Goal: Find contact information: Find contact information

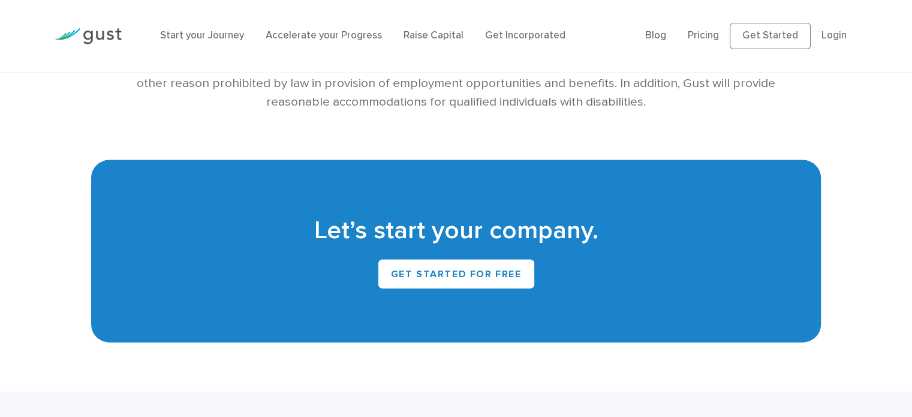
scroll to position [2792, 0]
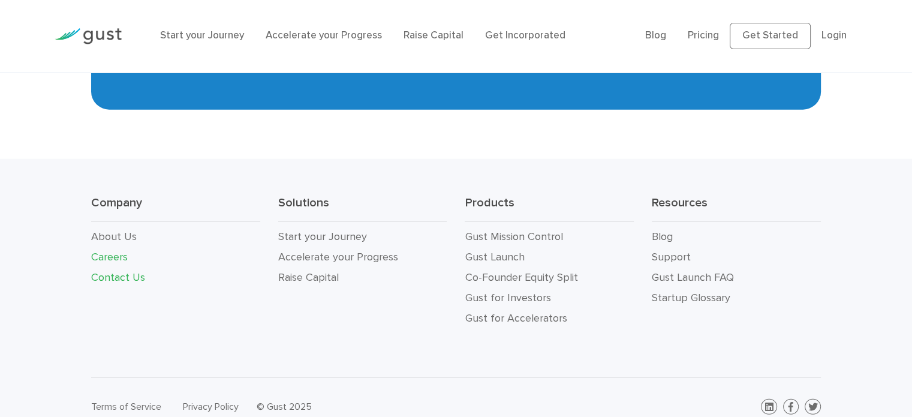
click at [135, 271] on link "Contact Us" at bounding box center [118, 277] width 54 height 13
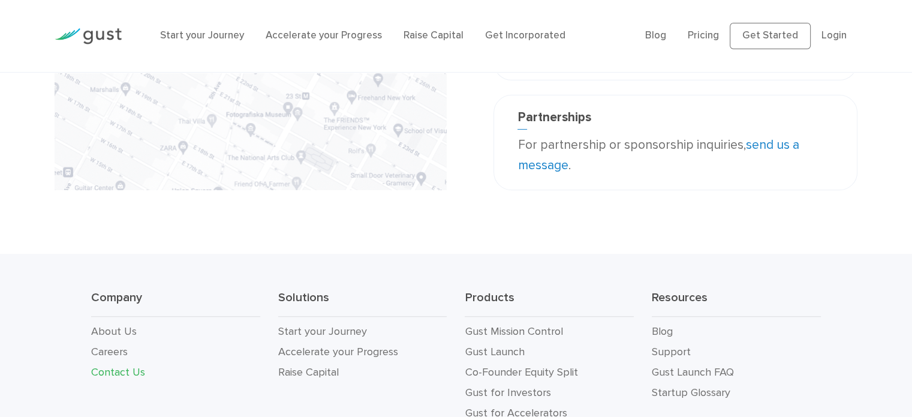
scroll to position [515, 0]
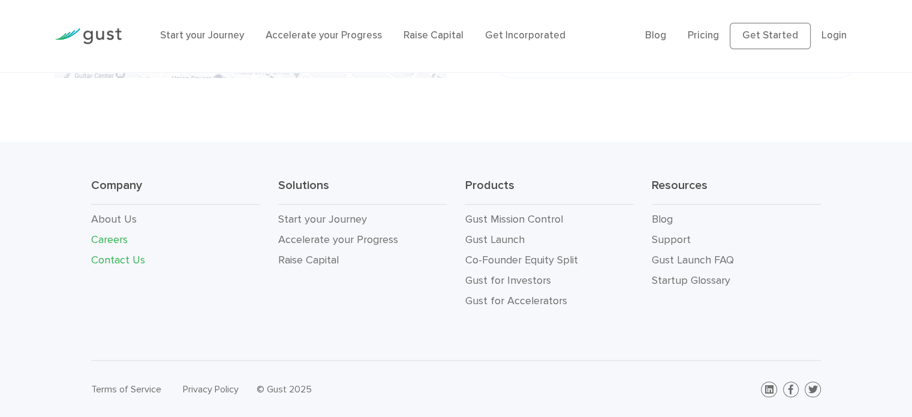
click at [116, 238] on link "Careers" at bounding box center [109, 239] width 37 height 13
